Goal: Information Seeking & Learning: Learn about a topic

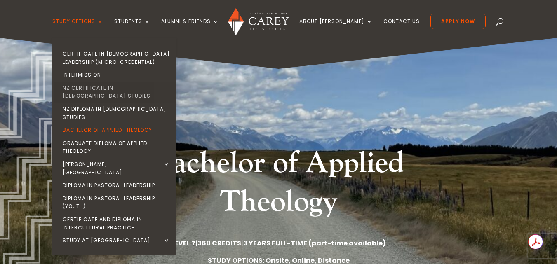
click at [155, 87] on link "NZ Certificate in [DEMOGRAPHIC_DATA] Studies" at bounding box center [116, 92] width 124 height 21
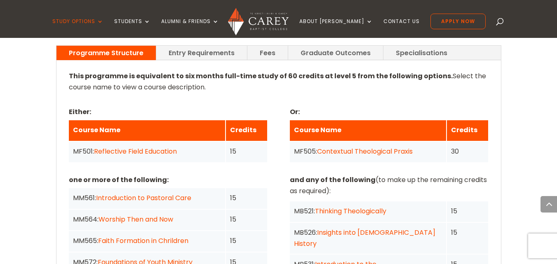
scroll to position [412, 0]
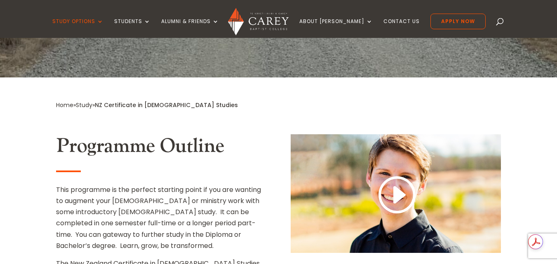
scroll to position [523, 0]
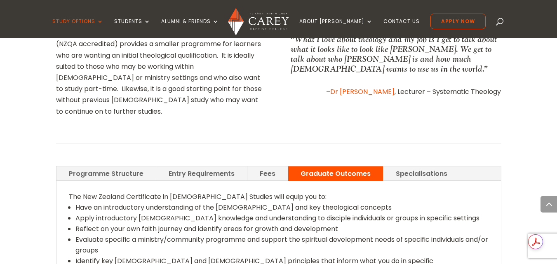
click at [427, 167] on link "Specialisations" at bounding box center [422, 174] width 76 height 14
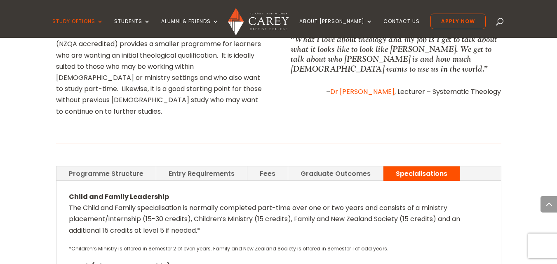
click at [265, 167] on link "Fees" at bounding box center [267, 174] width 40 height 14
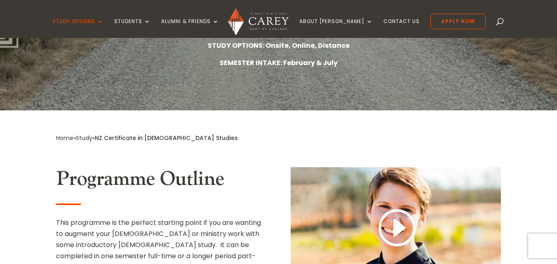
scroll to position [490, 0]
